Goal: Task Accomplishment & Management: Manage account settings

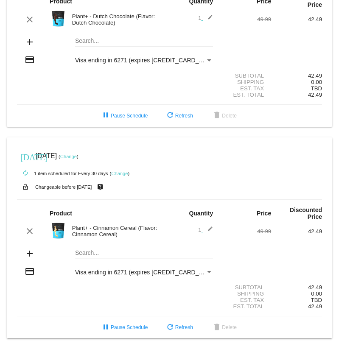
scroll to position [82, 0]
click at [115, 171] on link "Change" at bounding box center [119, 173] width 17 height 5
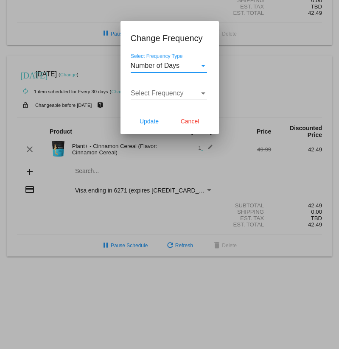
click at [156, 92] on span "Select Frequency" at bounding box center [157, 92] width 53 height 7
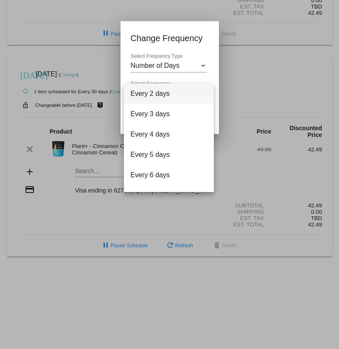
click at [181, 70] on div at bounding box center [169, 174] width 339 height 349
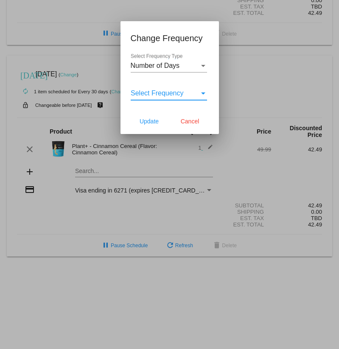
click at [177, 92] on span "Select Frequency" at bounding box center [157, 92] width 53 height 7
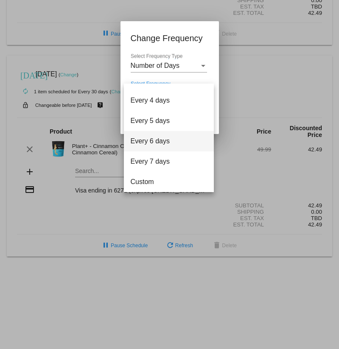
scroll to position [34, 0]
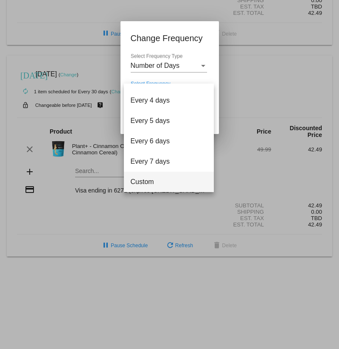
click at [157, 185] on span "Custom" at bounding box center [169, 182] width 76 height 20
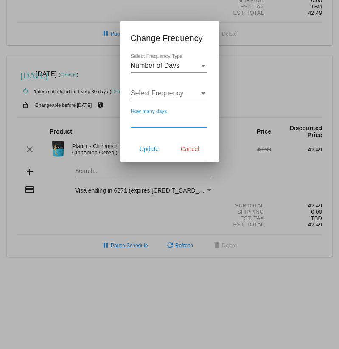
click at [165, 124] on input "How many days" at bounding box center [169, 121] width 76 height 8
type input "60"
click at [144, 97] on span "Select Frequency" at bounding box center [157, 92] width 53 height 7
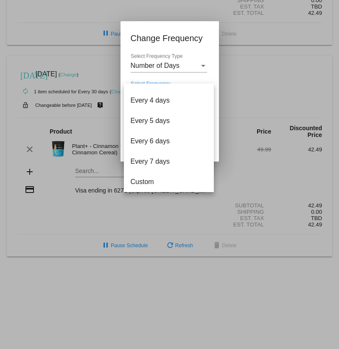
click at [121, 131] on div at bounding box center [169, 174] width 339 height 349
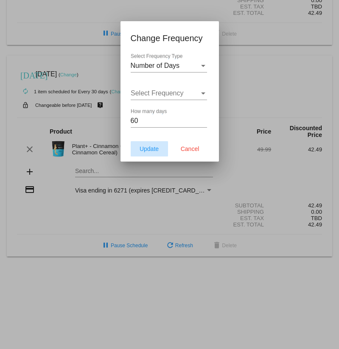
click at [149, 148] on span "Update" at bounding box center [149, 148] width 19 height 7
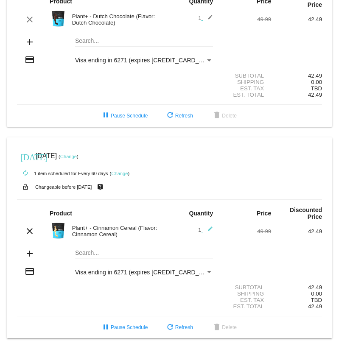
scroll to position [82, 0]
click at [77, 154] on link "Change" at bounding box center [68, 156] width 17 height 5
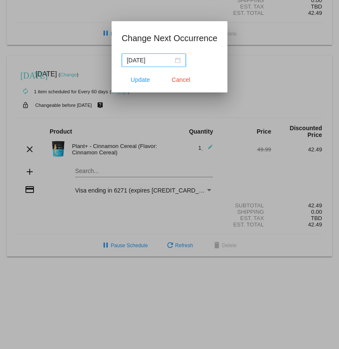
click at [175, 61] on div "[DATE]" at bounding box center [154, 60] width 54 height 9
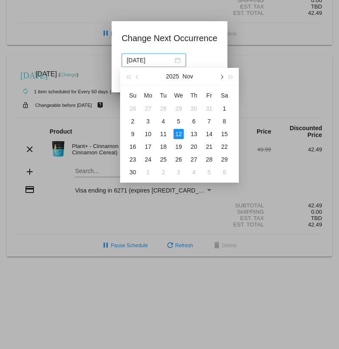
click at [222, 77] on span "button" at bounding box center [221, 77] width 4 height 4
click at [223, 119] on div "13" at bounding box center [224, 121] width 10 height 10
type input "[DATE]"
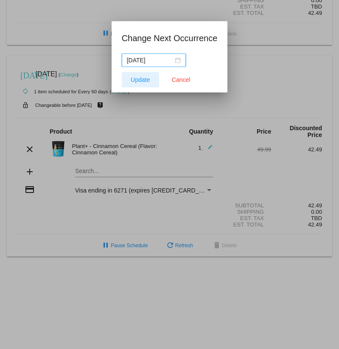
click at [138, 82] on span "Update" at bounding box center [140, 79] width 19 height 7
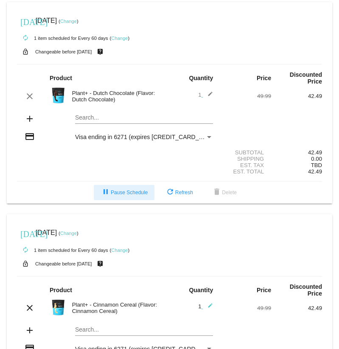
scroll to position [0, 0]
